Goal: Information Seeking & Learning: Learn about a topic

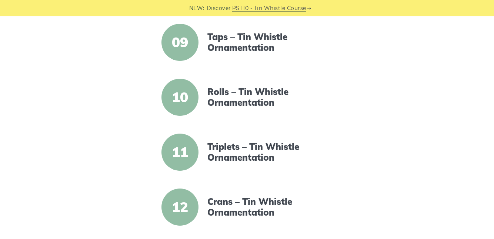
scroll to position [631, 0]
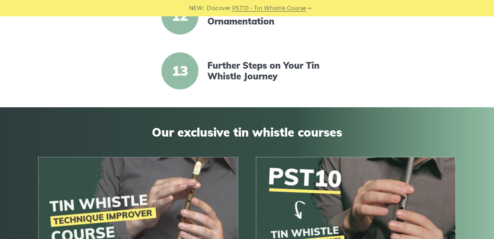
click at [345, 190] on img at bounding box center [355, 213] width 199 height 112
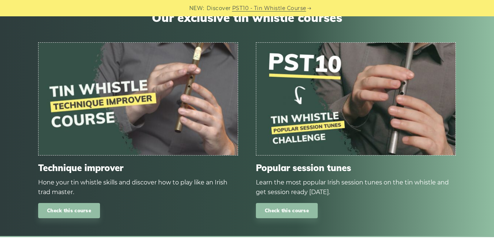
scroll to position [931, 0]
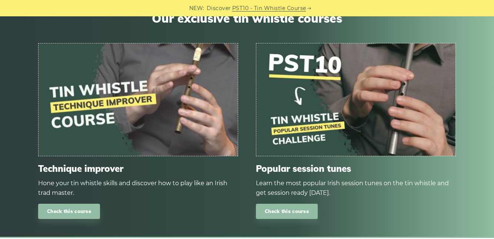
click at [312, 210] on link "Check this course" at bounding box center [287, 210] width 62 height 15
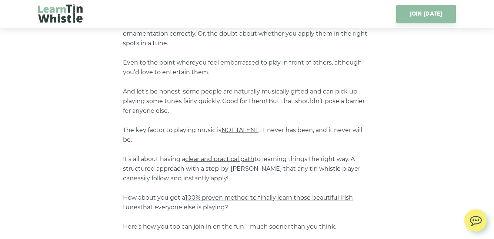
scroll to position [324, 0]
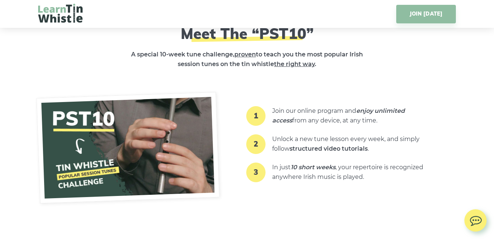
scroll to position [871, 0]
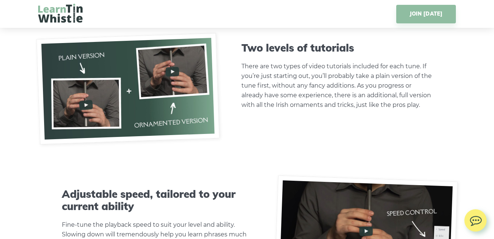
scroll to position [1870, 0]
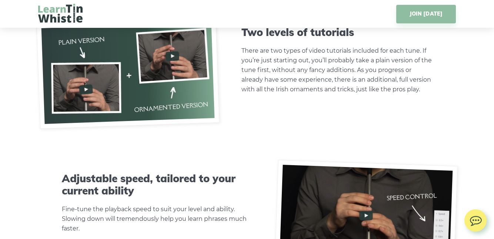
click at [176, 58] on img at bounding box center [127, 72] width 183 height 111
click at [180, 57] on img at bounding box center [127, 72] width 183 height 111
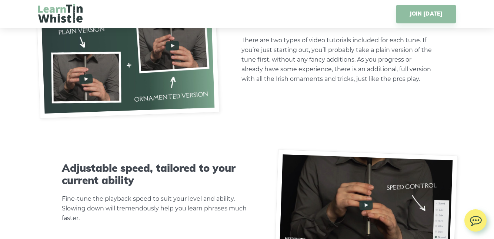
click at [96, 79] on img at bounding box center [127, 62] width 183 height 111
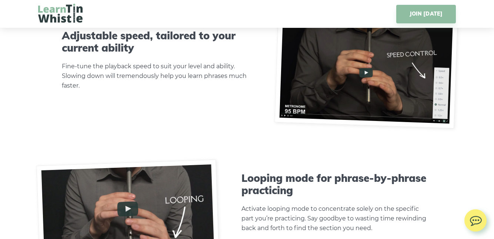
scroll to position [2013, 0]
click at [373, 70] on img at bounding box center [365, 72] width 183 height 111
click at [375, 68] on img at bounding box center [365, 72] width 183 height 111
click at [380, 68] on img at bounding box center [365, 72] width 183 height 111
click at [374, 73] on img at bounding box center [365, 72] width 183 height 111
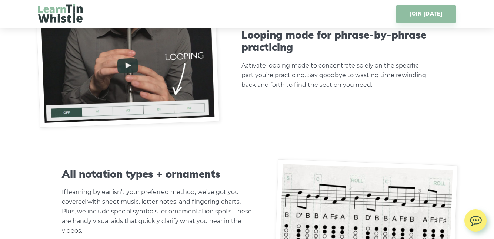
scroll to position [2156, 0]
click at [141, 61] on img at bounding box center [127, 72] width 183 height 111
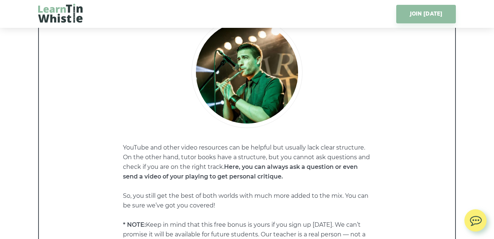
scroll to position [3719, 0]
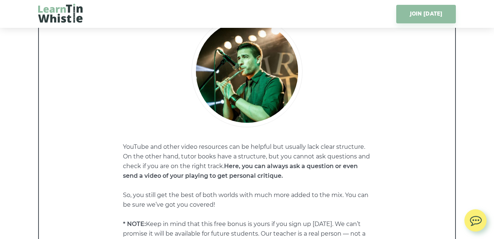
click at [432, 175] on div "LIMITED-TIME FREE BONUS! Get 1-ON-1 feedback from our teacher. Anytime you ask.…" at bounding box center [247, 111] width 387 height 363
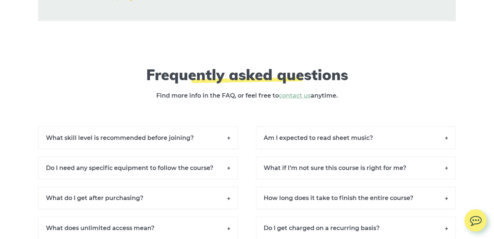
scroll to position [5039, 0]
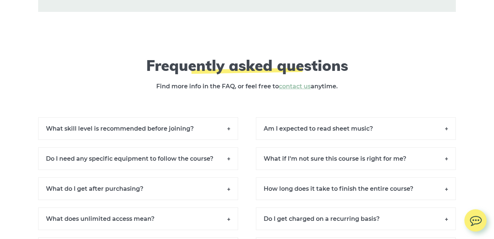
click at [184, 137] on h6 "What skill level is recommended before joining?" at bounding box center [138, 128] width 200 height 23
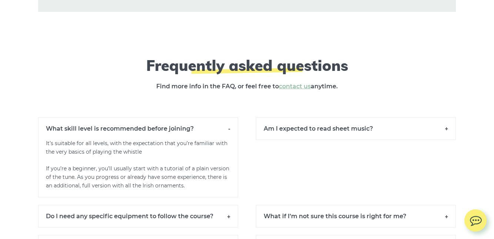
click at [381, 137] on h6 "Am I expected to read sheet music?" at bounding box center [356, 128] width 200 height 23
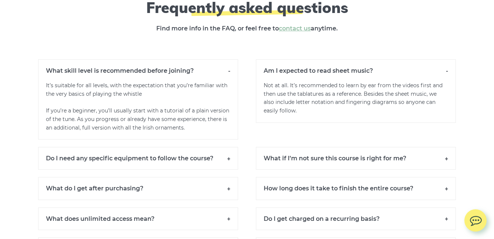
scroll to position [5130, 0]
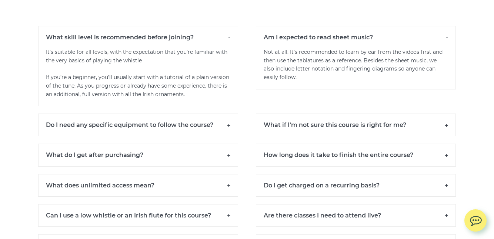
click at [393, 216] on h6 "Are there classes I need to attend live?" at bounding box center [356, 215] width 200 height 23
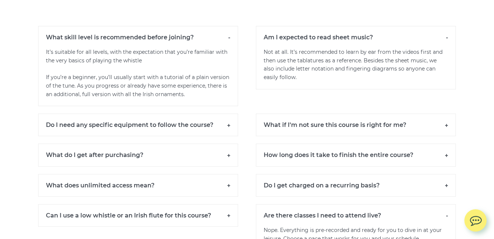
click at [407, 163] on h6 "How long does it take to finish the entire course?" at bounding box center [356, 154] width 200 height 23
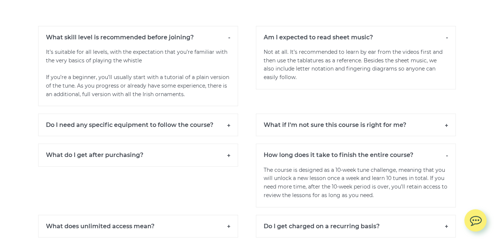
click at [394, 131] on h6 "What if I’m not sure this course is right for me?" at bounding box center [356, 124] width 200 height 23
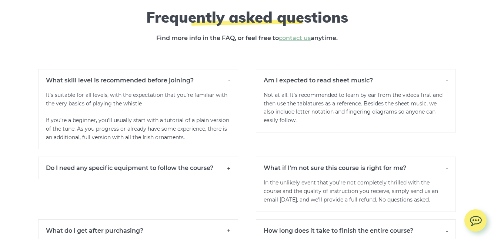
scroll to position [5074, 0]
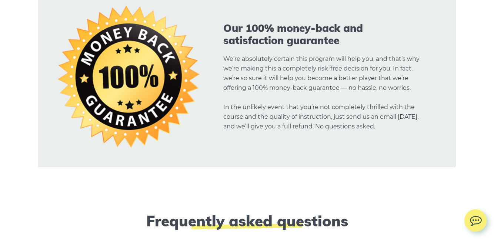
scroll to position [4877, 0]
